Goal: Information Seeking & Learning: Learn about a topic

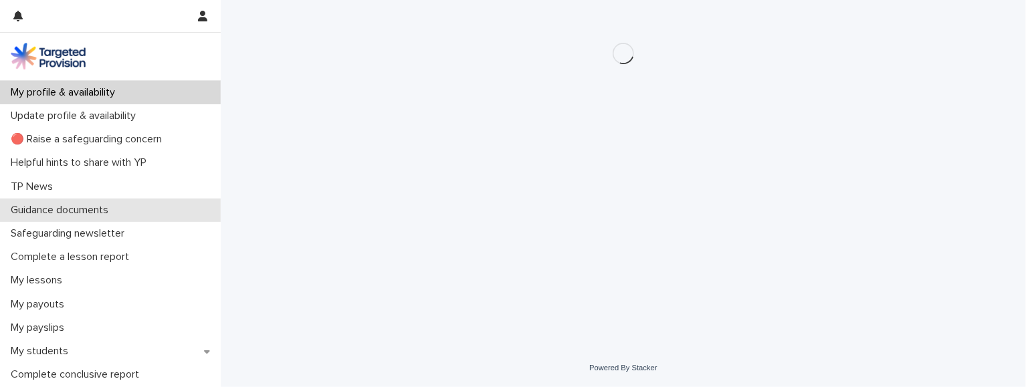
click at [81, 213] on p "Guidance documents" at bounding box center [62, 210] width 114 height 13
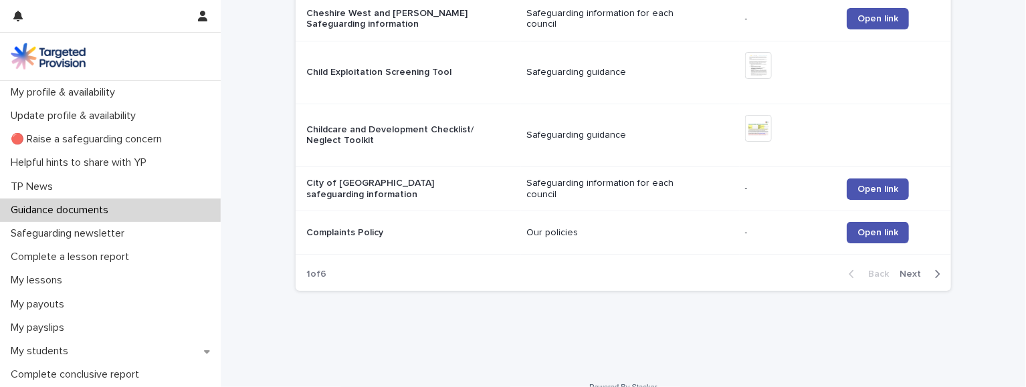
scroll to position [1417, 0]
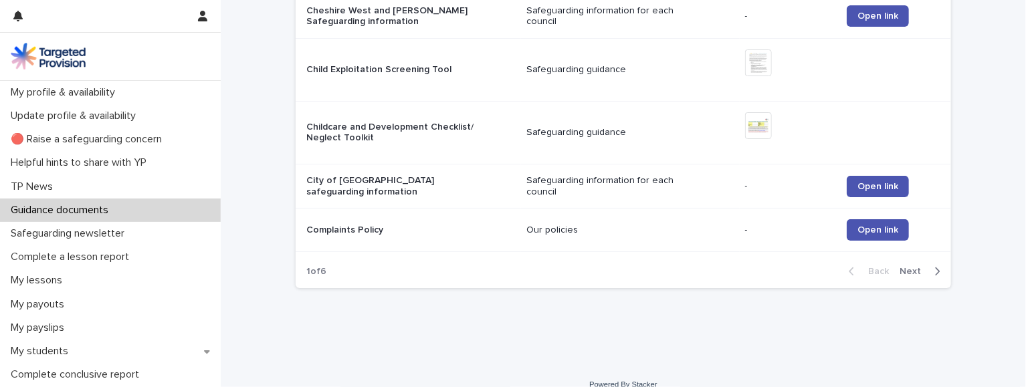
click at [919, 267] on span "Next" at bounding box center [914, 271] width 29 height 9
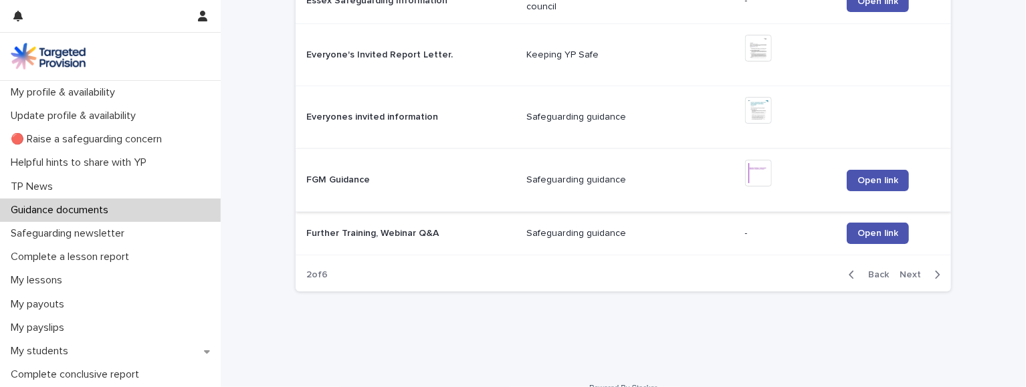
scroll to position [1467, 0]
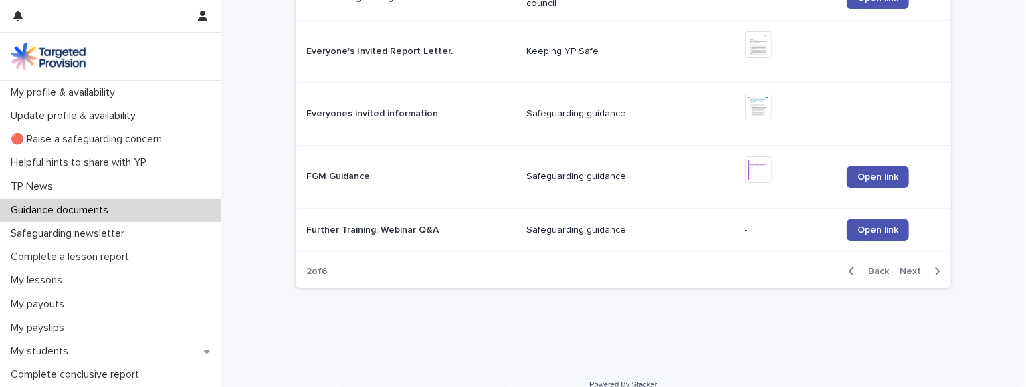
click at [882, 267] on span "Back" at bounding box center [874, 271] width 29 height 9
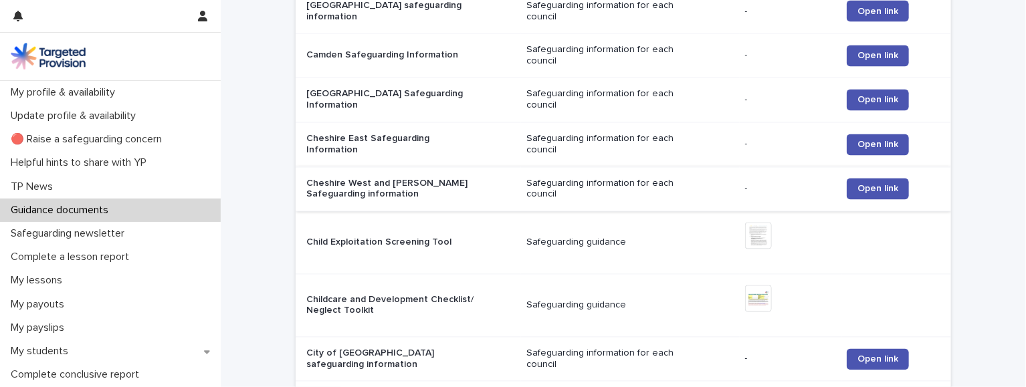
scroll to position [1417, 0]
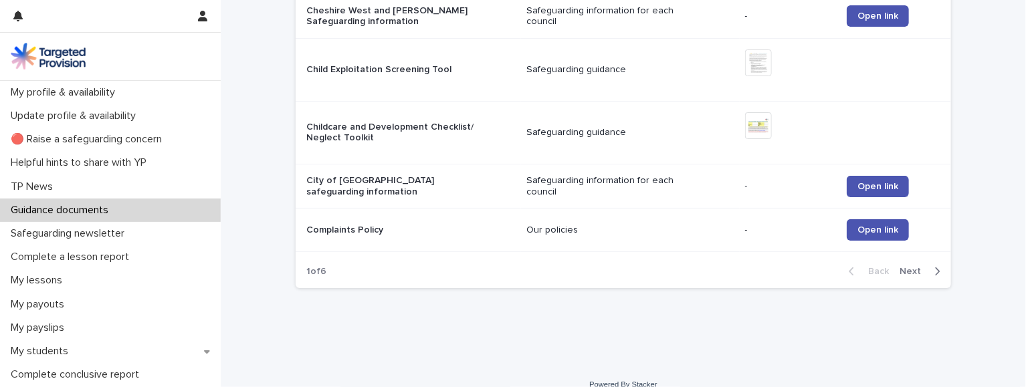
click at [916, 267] on span "Next" at bounding box center [914, 271] width 29 height 9
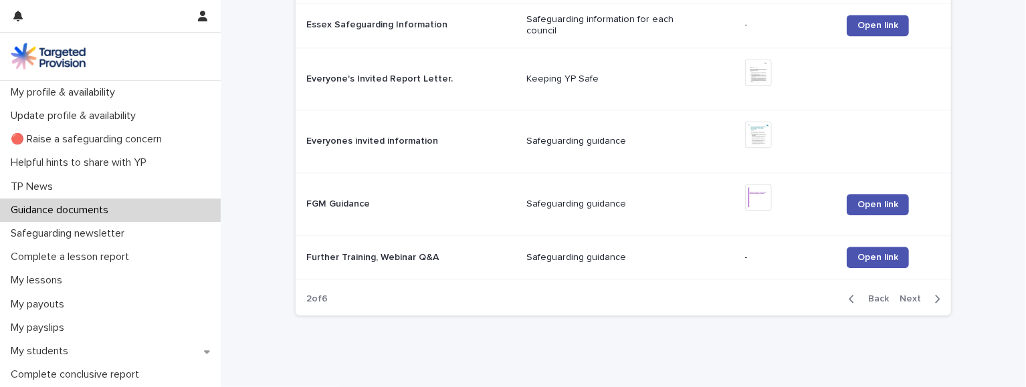
scroll to position [1467, 0]
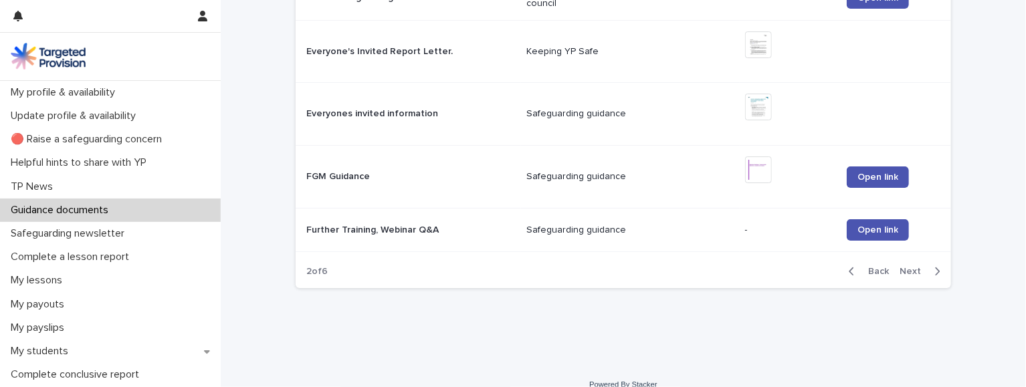
click at [914, 267] on span "Next" at bounding box center [914, 271] width 29 height 9
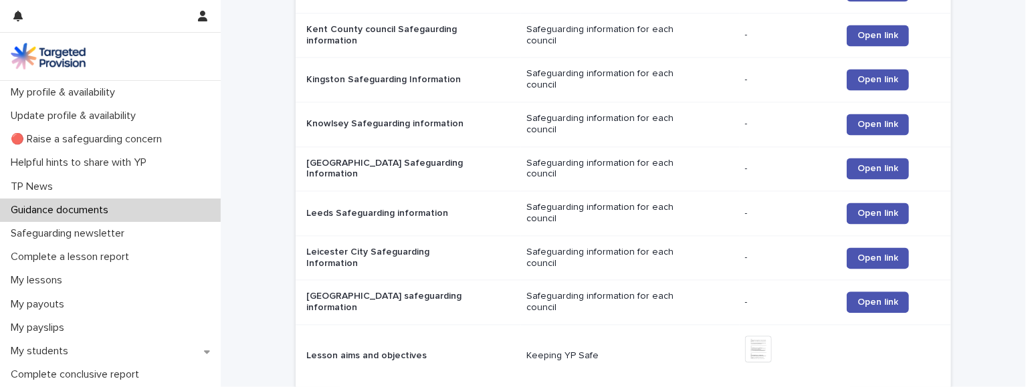
scroll to position [1480, 0]
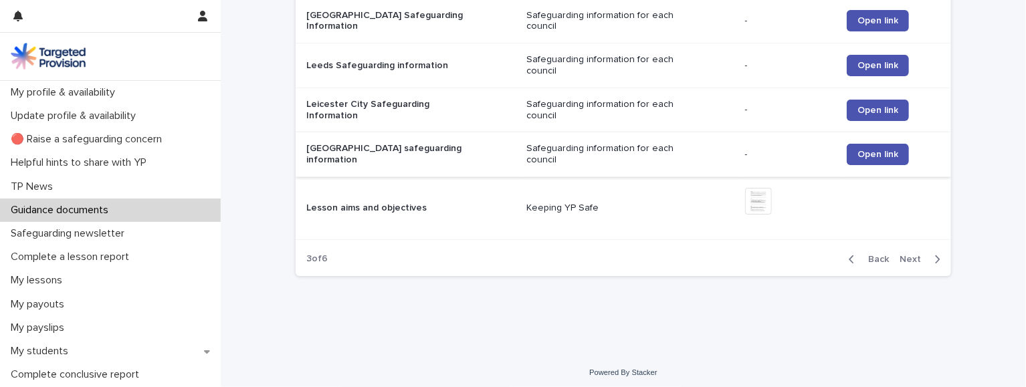
click at [907, 255] on span "Next" at bounding box center [914, 259] width 29 height 9
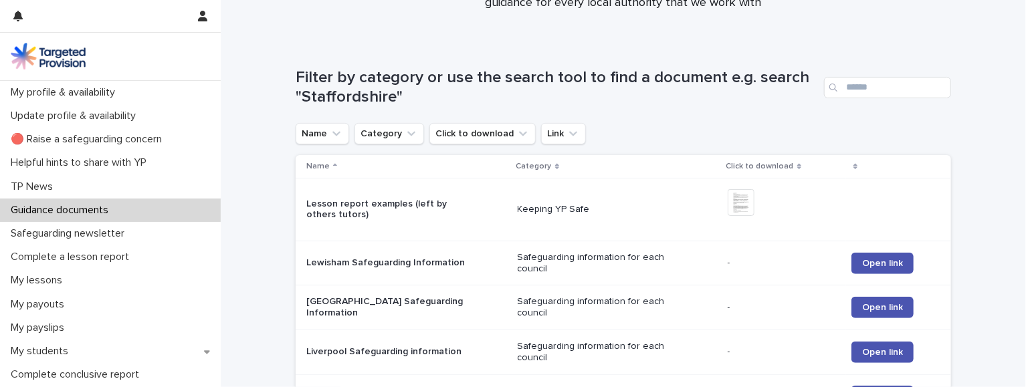
scroll to position [151, 0]
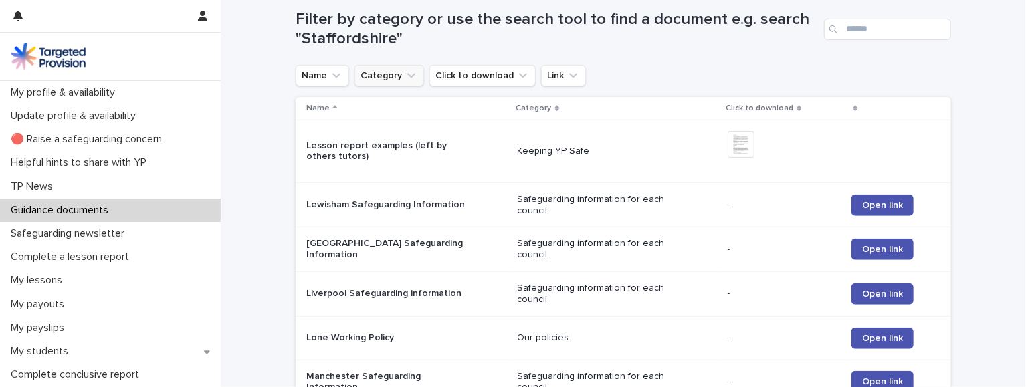
click at [400, 73] on button "Category" at bounding box center [390, 75] width 70 height 21
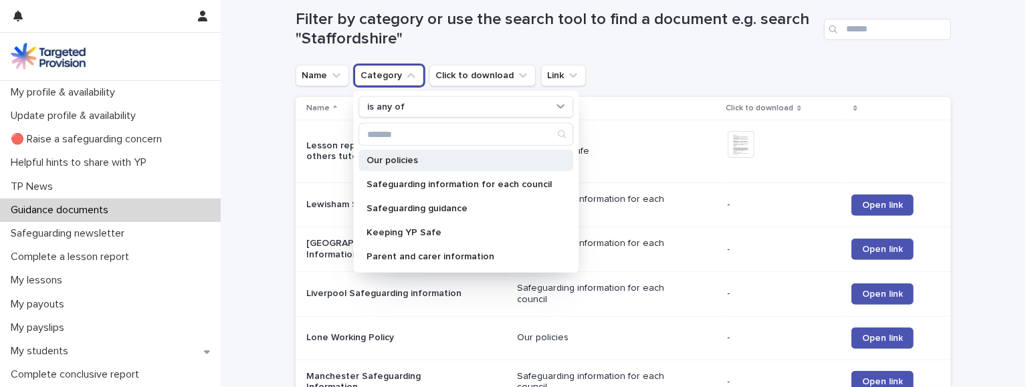
click at [384, 159] on p "Our policies" at bounding box center [459, 160] width 185 height 9
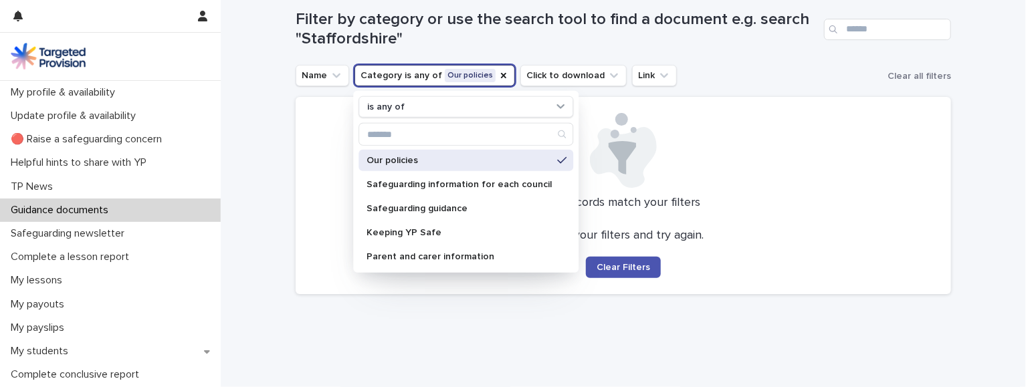
click at [801, 74] on div "Name Category is any of Our policies is any of Our policies Safeguarding inform…" at bounding box center [624, 75] width 656 height 21
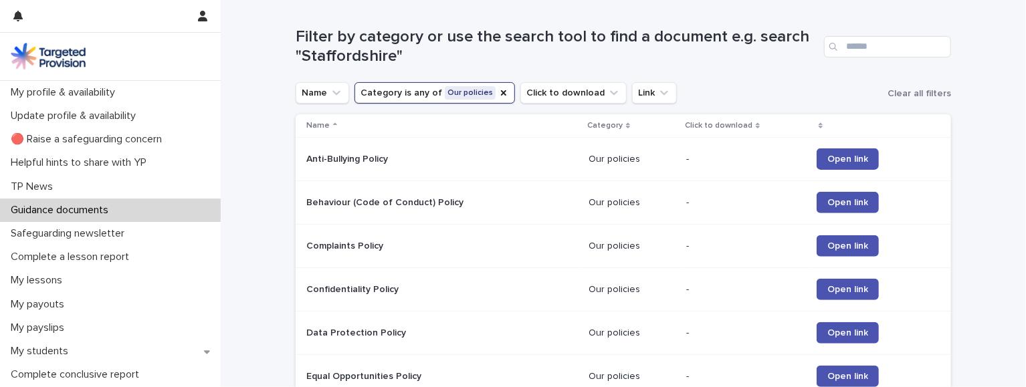
scroll to position [137, 0]
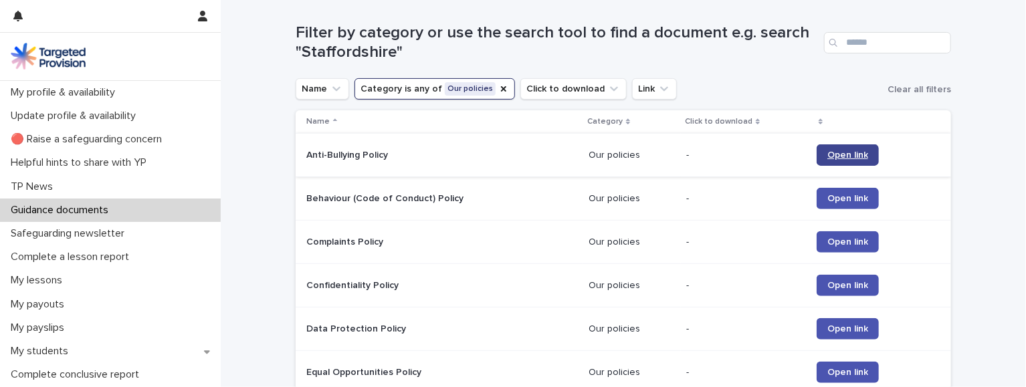
click at [842, 158] on span "Open link" at bounding box center [847, 155] width 41 height 9
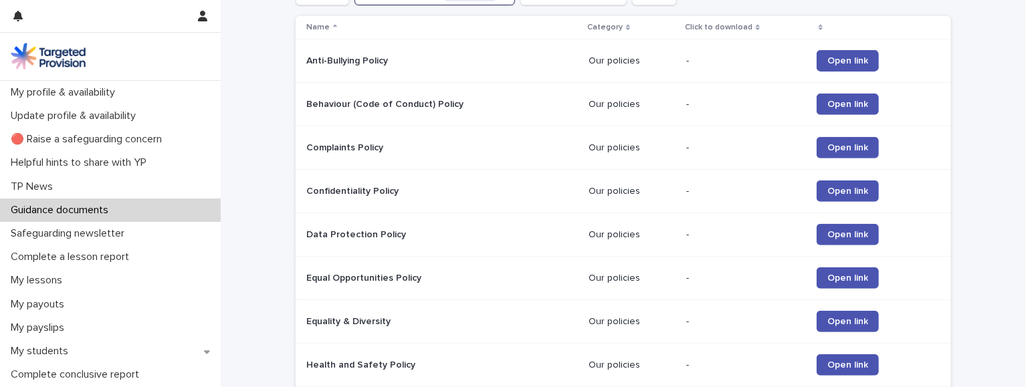
scroll to position [0, 0]
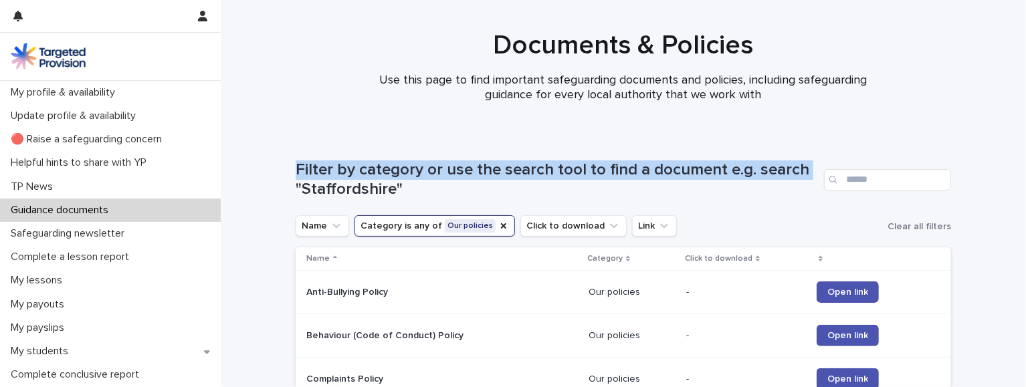
drag, startPoint x: 492, startPoint y: 39, endPoint x: 815, endPoint y: 178, distance: 351.5
click at [815, 134] on div "Documents & Policies Use this page to find important safeguarding documents and…" at bounding box center [623, 67] width 805 height 134
click at [785, 142] on div "Filter by category or use the search tool to find a document e.g. search "Staff…" at bounding box center [624, 175] width 656 height 82
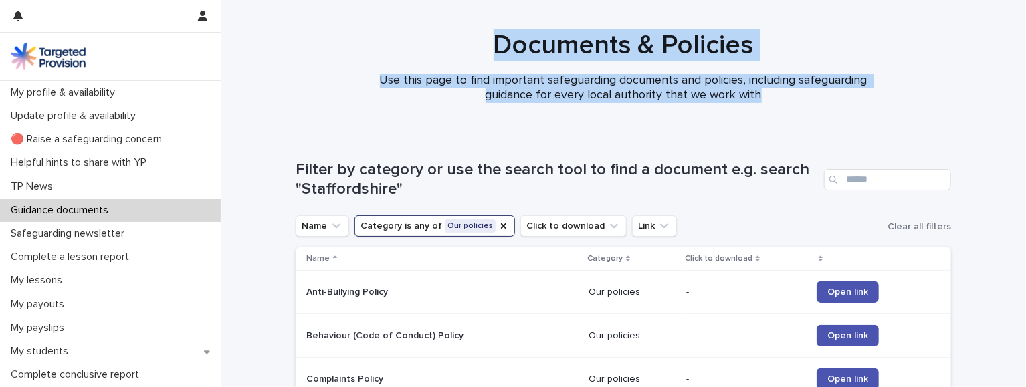
drag, startPoint x: 811, startPoint y: 163, endPoint x: 478, endPoint y: 18, distance: 363.4
click at [489, 20] on div at bounding box center [623, 66] width 805 height 134
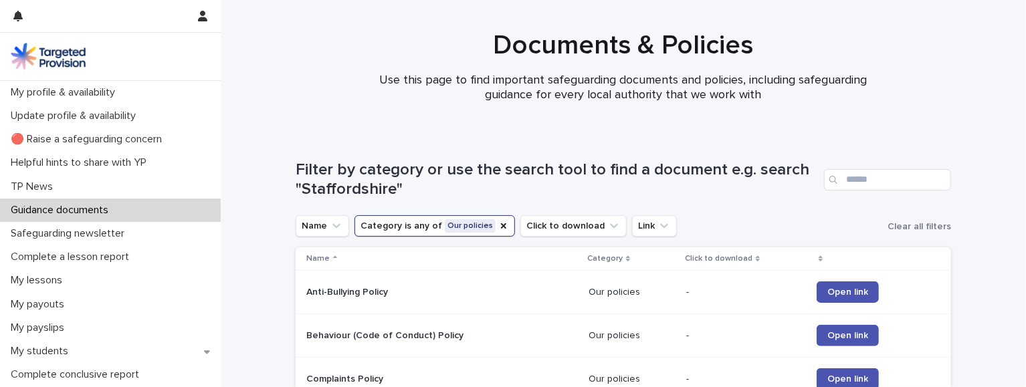
click at [480, 39] on h1 "Documents & Policies" at bounding box center [624, 45] width 656 height 32
drag, startPoint x: 480, startPoint y: 39, endPoint x: 803, endPoint y: 188, distance: 355.3
click at [803, 134] on div "Documents & Policies Use this page to find important safeguarding documents and…" at bounding box center [623, 67] width 805 height 134
drag, startPoint x: 803, startPoint y: 188, endPoint x: 786, endPoint y: 188, distance: 16.7
click at [801, 188] on h1 "Filter by category or use the search tool to find a document e.g. search "Staff…" at bounding box center [557, 180] width 523 height 39
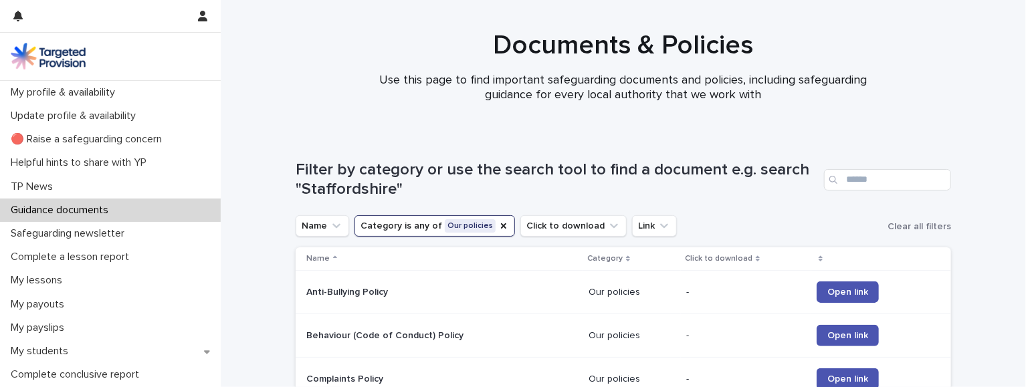
drag, startPoint x: 568, startPoint y: 17, endPoint x: 751, endPoint y: 194, distance: 254.0
click at [752, 193] on h1 "Filter by category or use the search tool to find a document e.g. search "Staff…" at bounding box center [557, 180] width 523 height 39
click at [498, 225] on icon "Category" at bounding box center [503, 226] width 11 height 11
click at [409, 225] on icon "Category" at bounding box center [411, 225] width 8 height 5
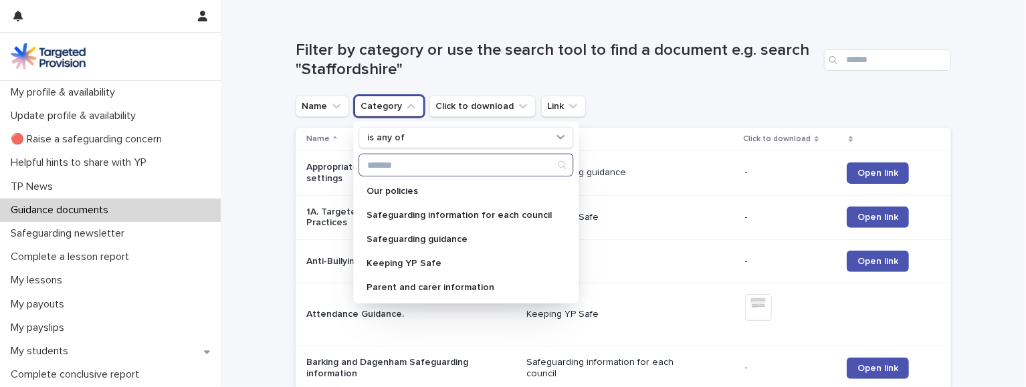
scroll to position [173, 0]
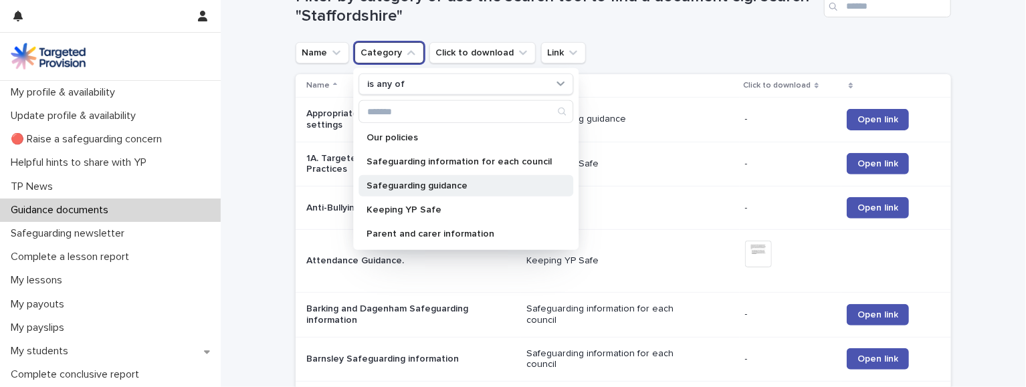
click at [416, 185] on p "Safeguarding guidance" at bounding box center [459, 185] width 185 height 9
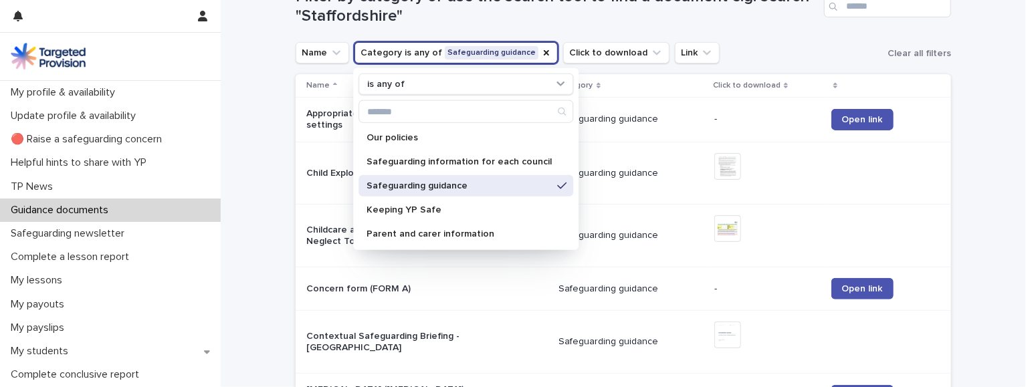
click at [693, 189] on td "Safeguarding guidance" at bounding box center [631, 173] width 155 height 63
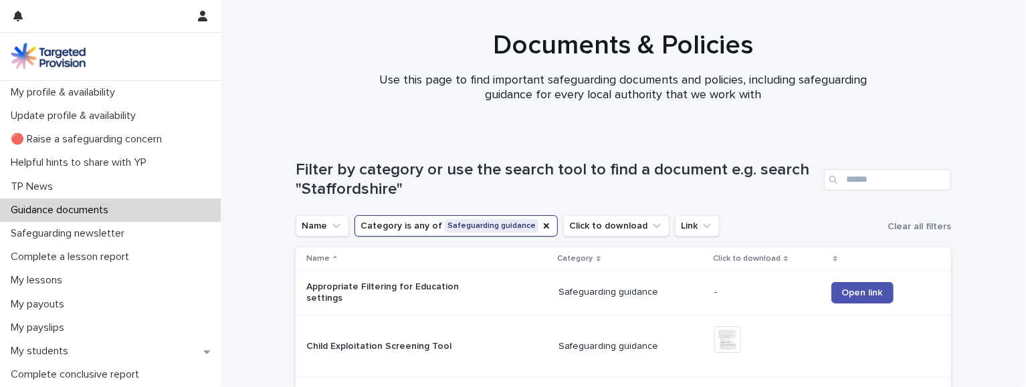
scroll to position [231, 0]
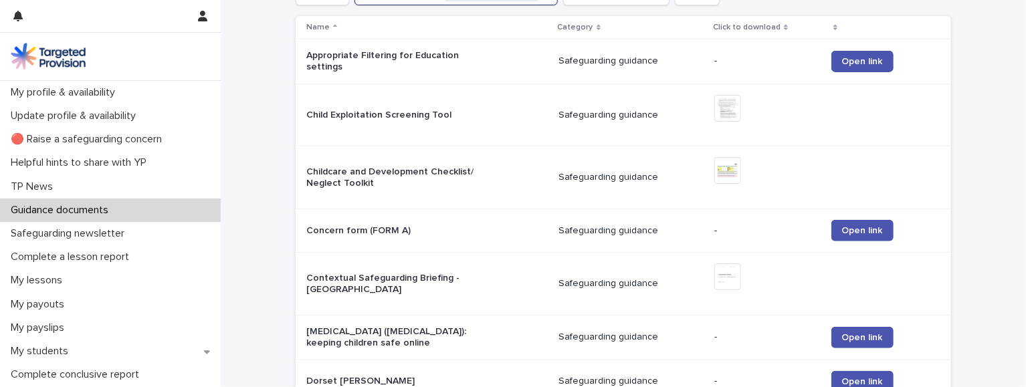
click at [408, 119] on p "Child Exploitation Screening Tool" at bounding box center [389, 115] width 167 height 11
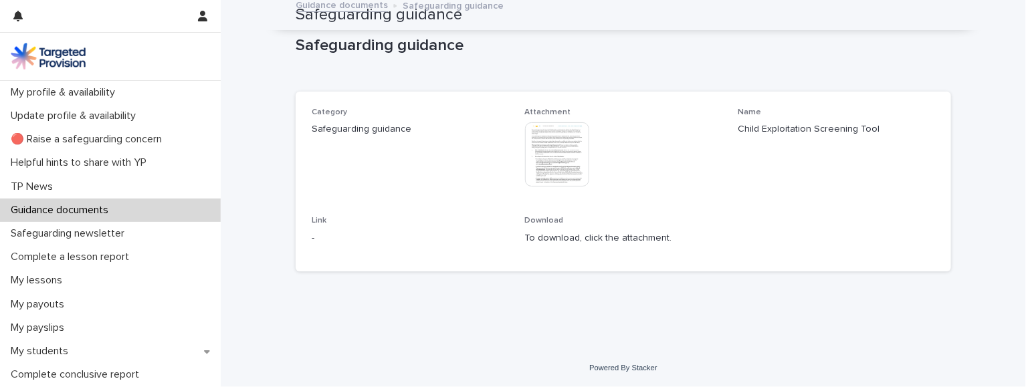
scroll to position [6, 0]
click at [587, 166] on img at bounding box center [557, 154] width 64 height 64
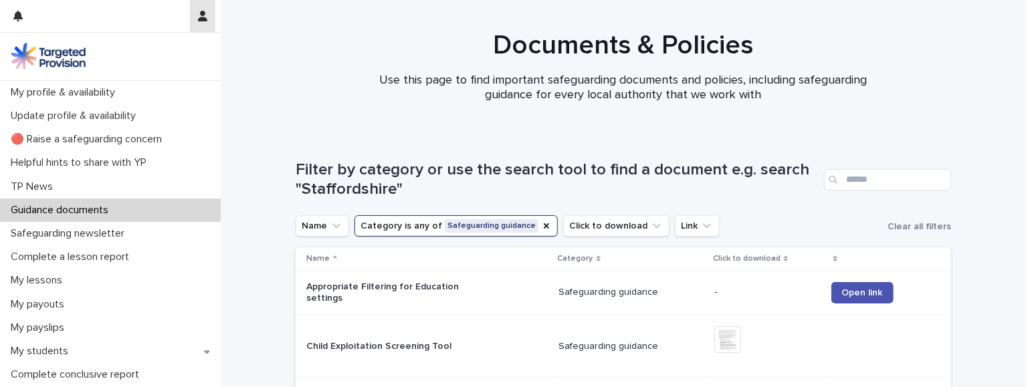
click at [196, 17] on button "button" at bounding box center [202, 16] width 25 height 32
click at [136, 66] on p "Log Out" at bounding box center [164, 56] width 84 height 23
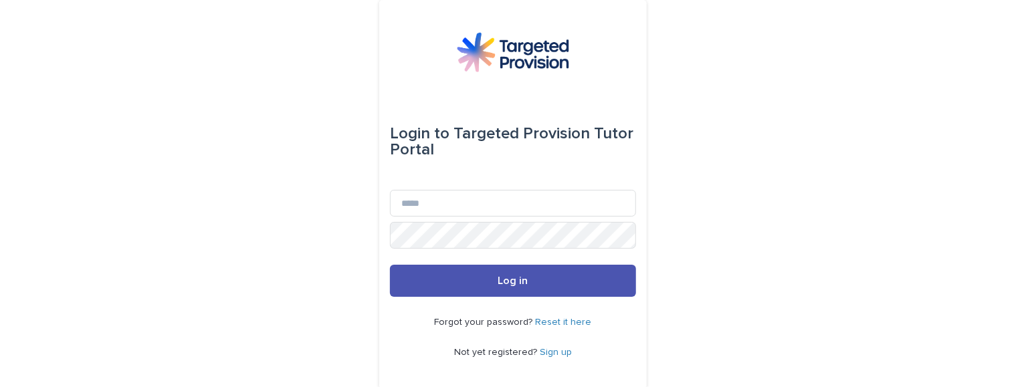
type input "**********"
